Goal: Find contact information: Find contact information

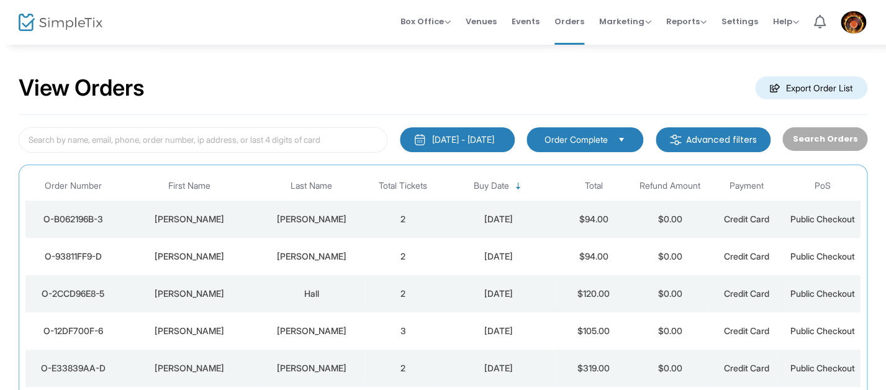
click at [409, 220] on td "2" at bounding box center [403, 219] width 76 height 37
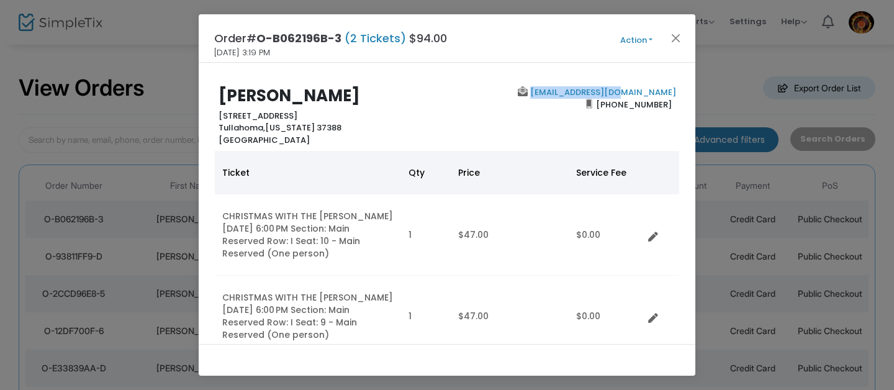
drag, startPoint x: 669, startPoint y: 90, endPoint x: 577, endPoint y: 95, distance: 92.1
click at [577, 95] on div "[EMAIL_ADDRESS][DOMAIN_NAME] [PHONE_NUMBER]" at bounding box center [564, 116] width 235 height 60
copy link "[EMAIL_ADDRESS][DOMAIN_NAME]"
click at [406, 88] on h2 "[PERSON_NAME]" at bounding box center [330, 95] width 223 height 19
click at [674, 40] on button "Close" at bounding box center [676, 38] width 16 height 16
